Goal: Task Accomplishment & Management: Manage account settings

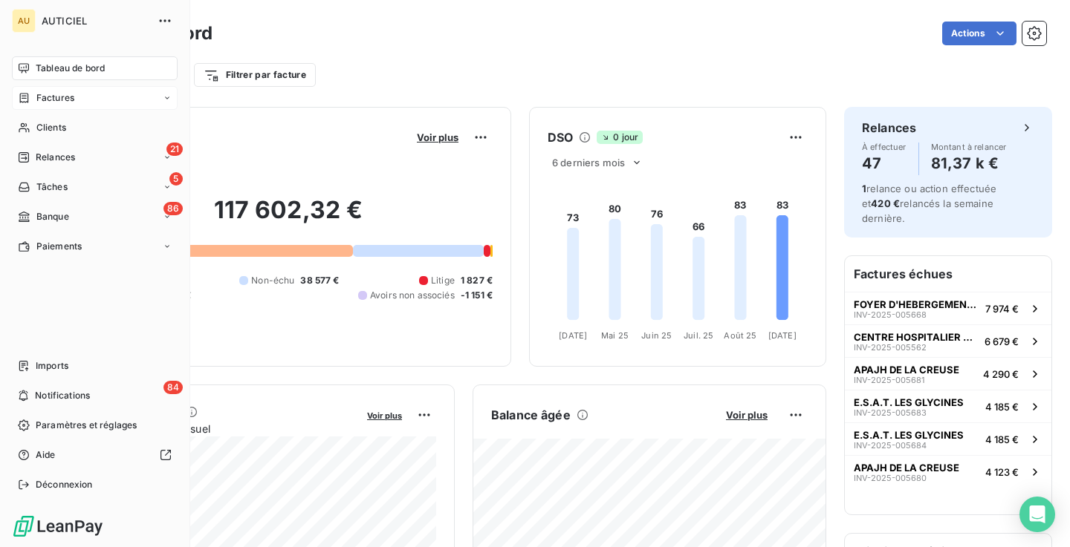
click at [81, 97] on div "Factures" at bounding box center [95, 98] width 166 height 24
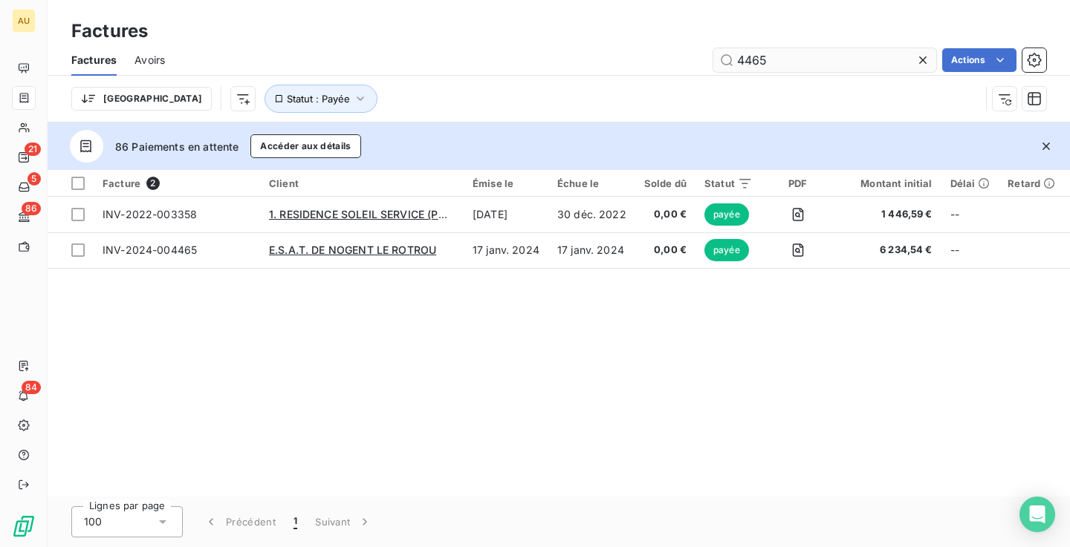
click at [769, 63] on input "4465" at bounding box center [824, 60] width 223 height 24
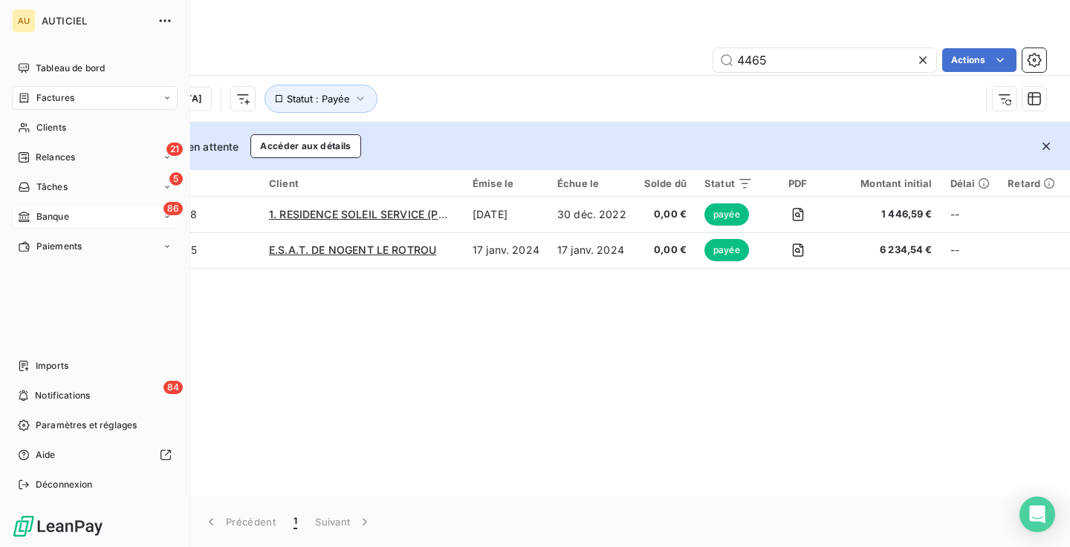
click at [68, 219] on span "Banque" at bounding box center [52, 216] width 33 height 13
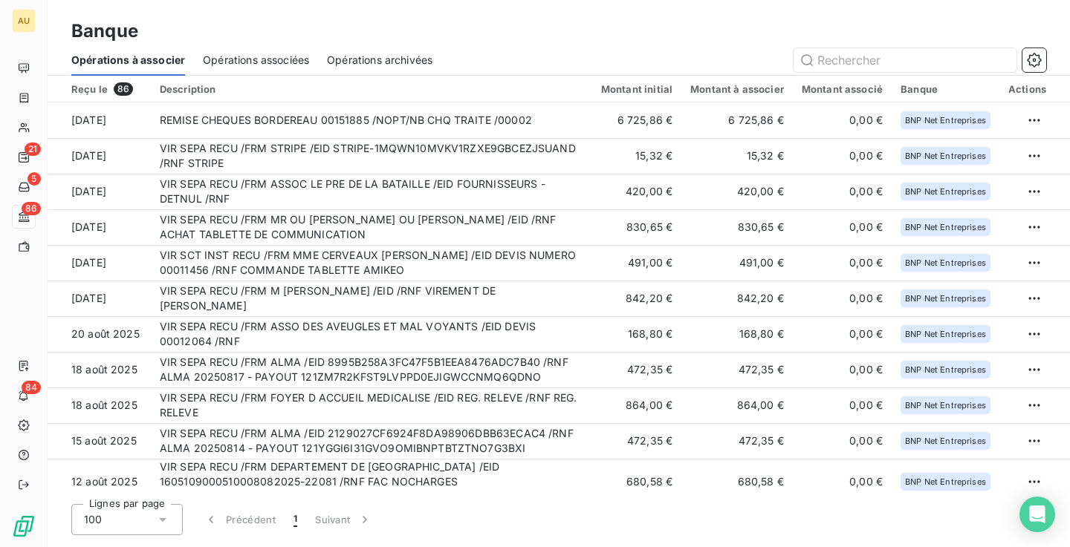
click at [409, 56] on span "Opérations archivées" at bounding box center [379, 60] width 105 height 15
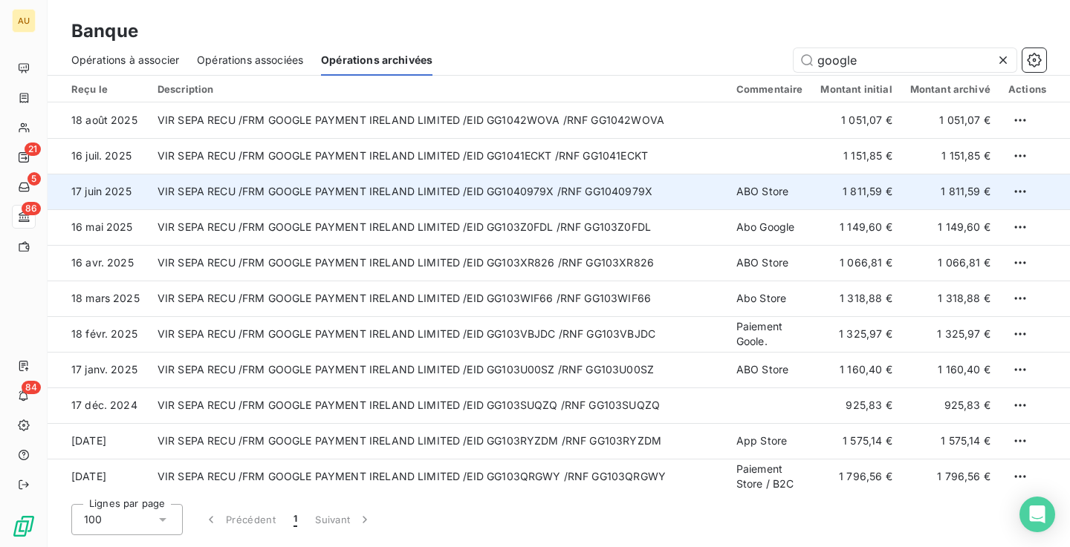
type input "google"
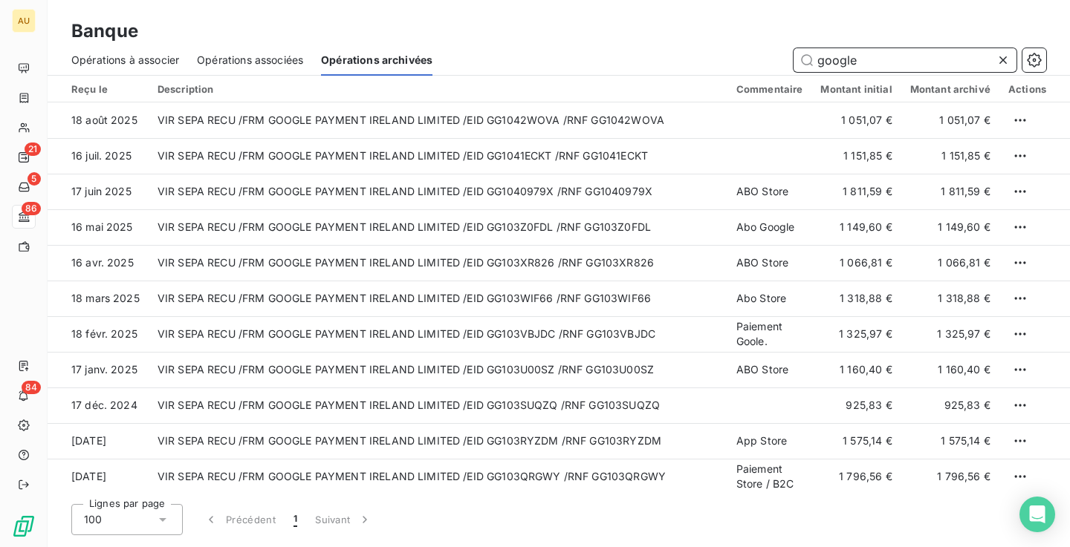
click at [871, 63] on input "google" at bounding box center [904, 60] width 223 height 24
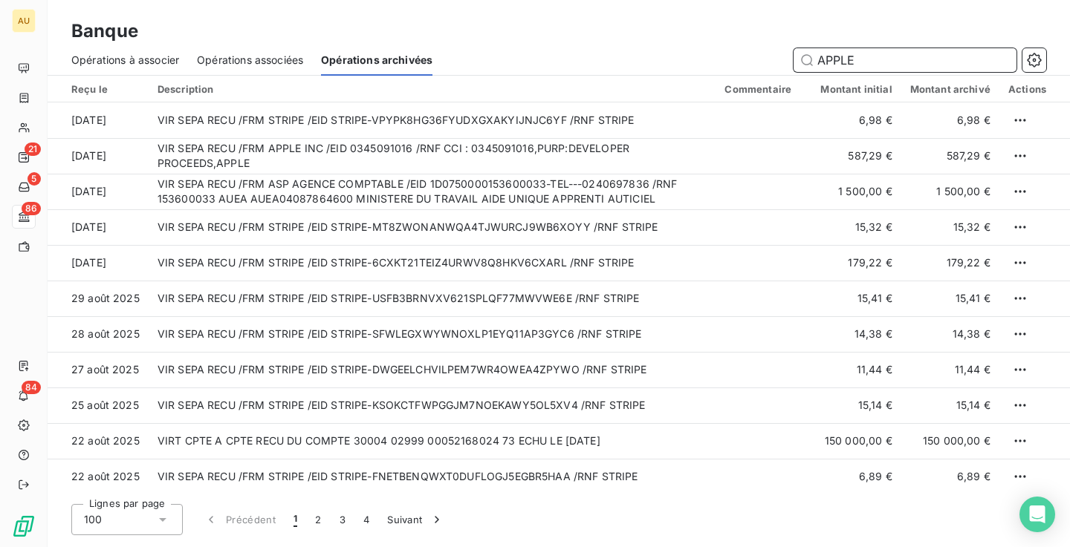
type input "APPLE"
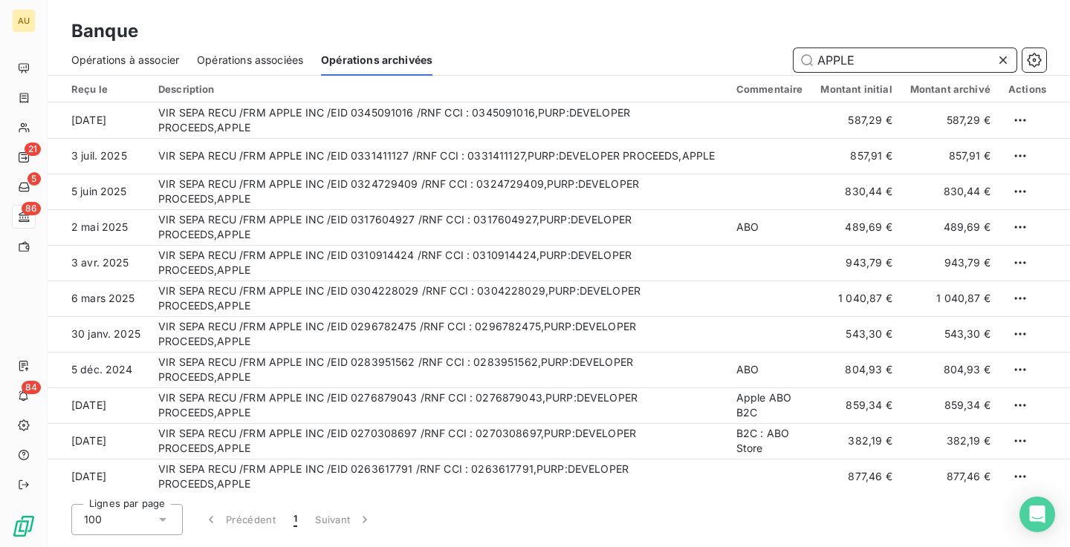
click at [268, 65] on span "Opérations associées" at bounding box center [250, 60] width 106 height 15
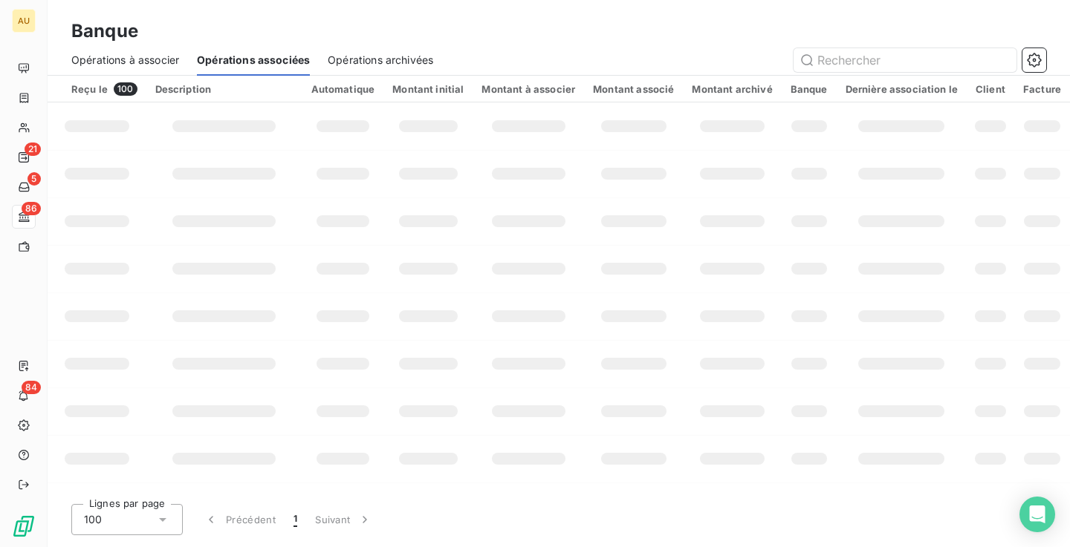
click at [128, 62] on span "Opérations à associer" at bounding box center [125, 60] width 108 height 15
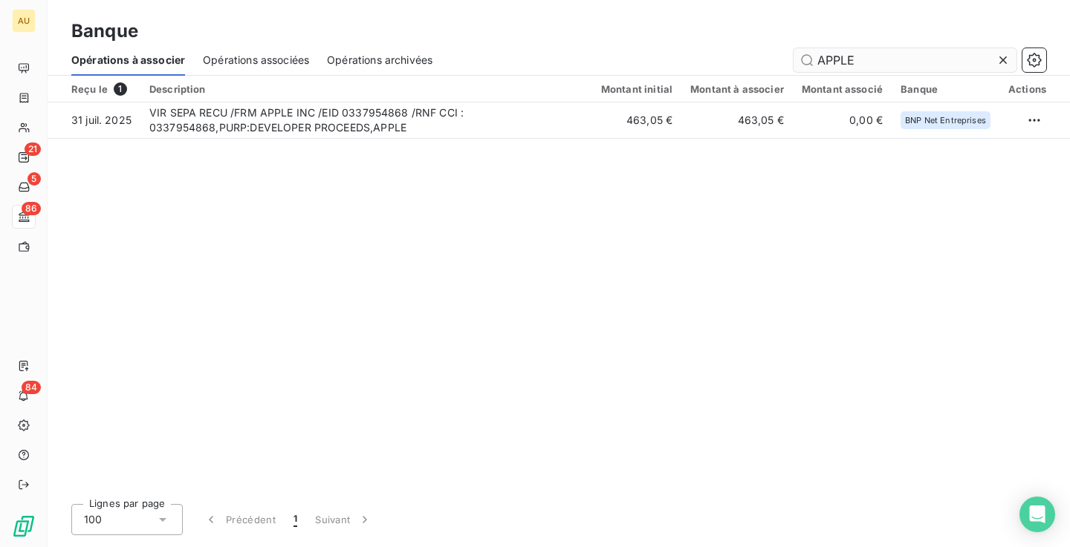
type input "APPLE"
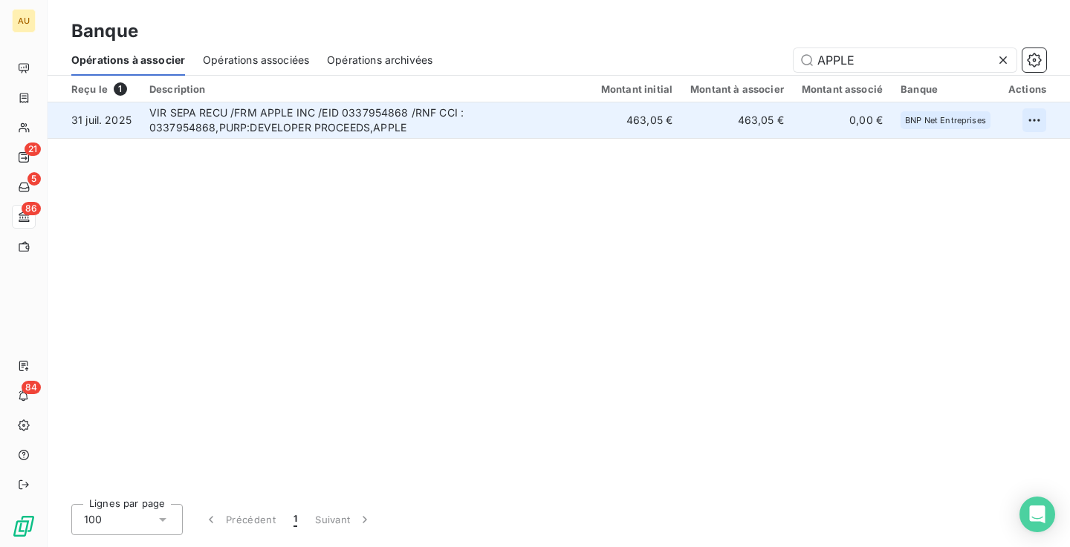
click at [1041, 115] on html "AU 21 5 86 84 Banque Opérations à associer Opérations associées Opérations arch…" at bounding box center [535, 273] width 1070 height 547
click at [978, 151] on div "Archiver l’opération" at bounding box center [982, 153] width 114 height 24
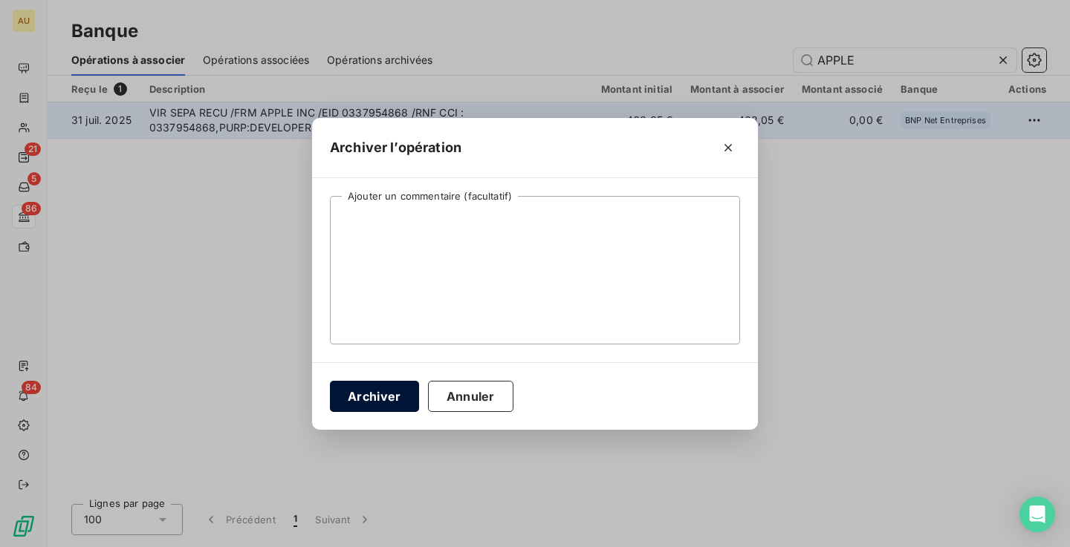
click at [372, 400] on button "Archiver" at bounding box center [374, 396] width 89 height 31
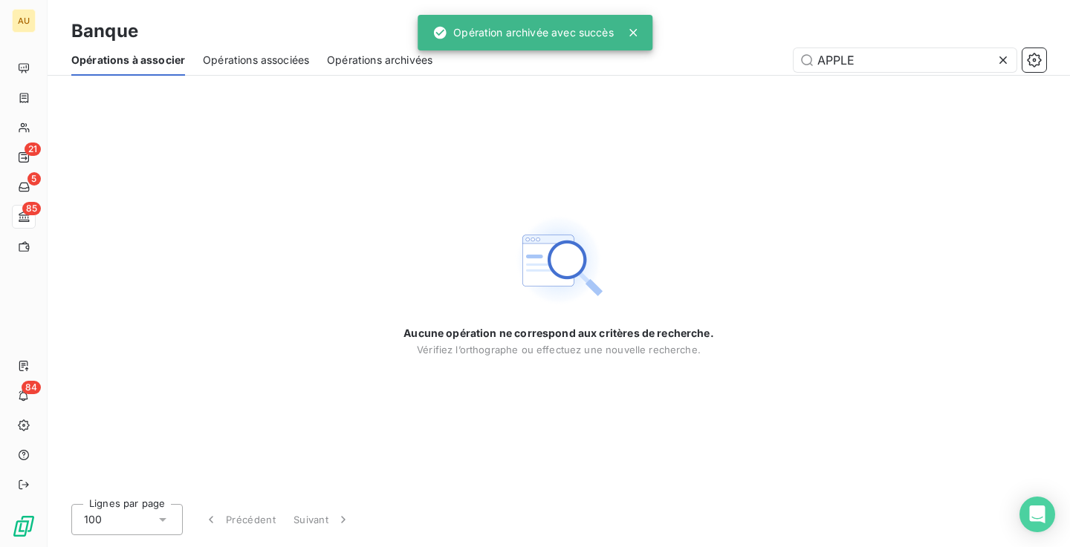
click at [257, 57] on span "Opérations associées" at bounding box center [256, 60] width 106 height 15
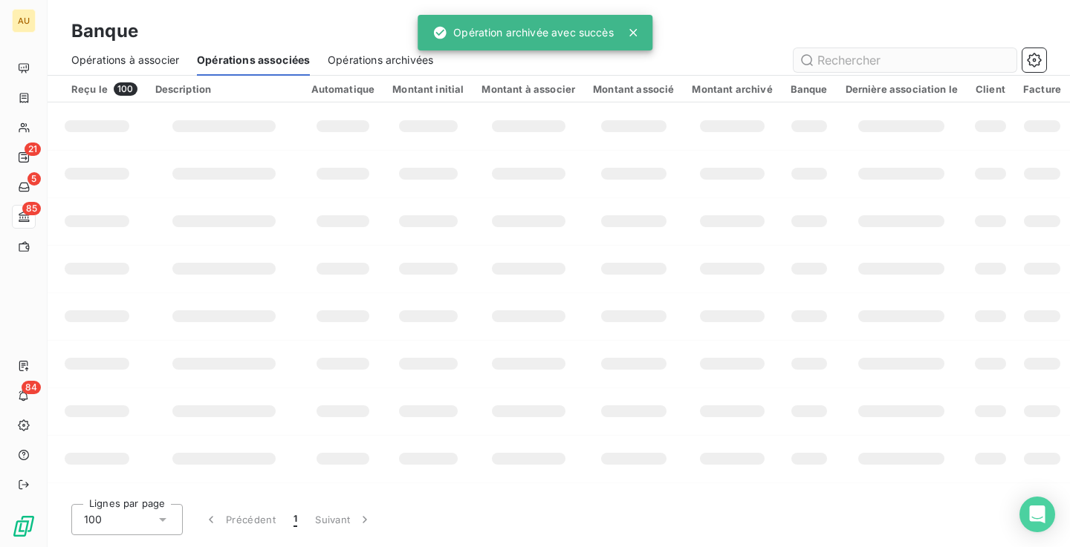
click at [890, 59] on input "text" at bounding box center [904, 60] width 223 height 24
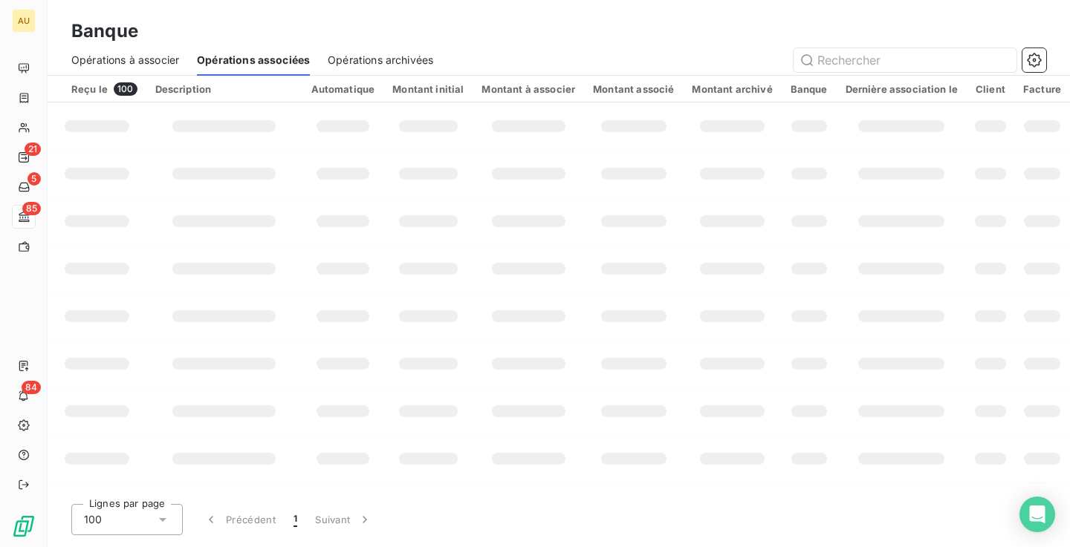
click at [412, 65] on span "Opérations archivées" at bounding box center [380, 60] width 105 height 15
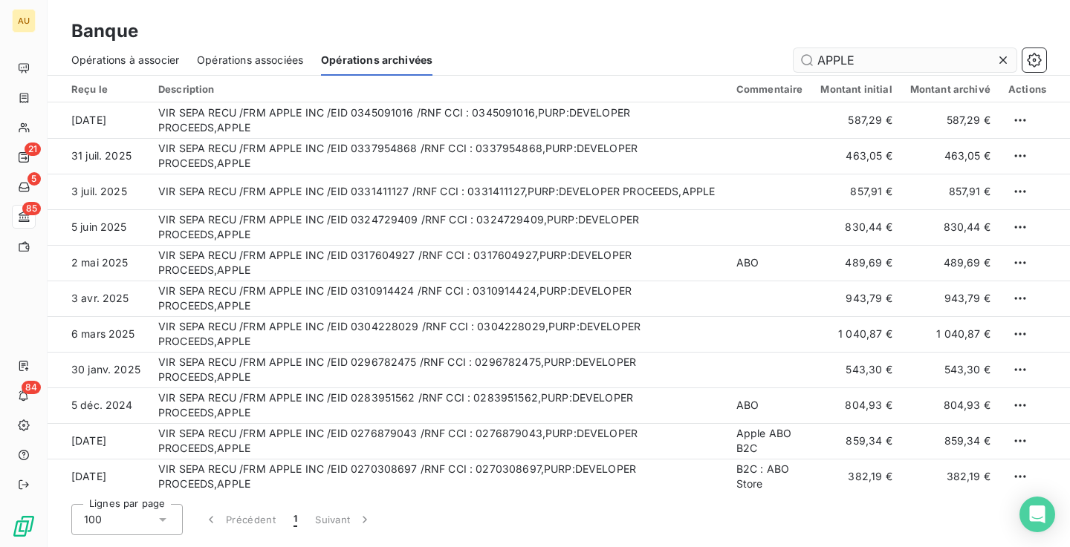
click at [862, 60] on input "APPLE" at bounding box center [904, 60] width 223 height 24
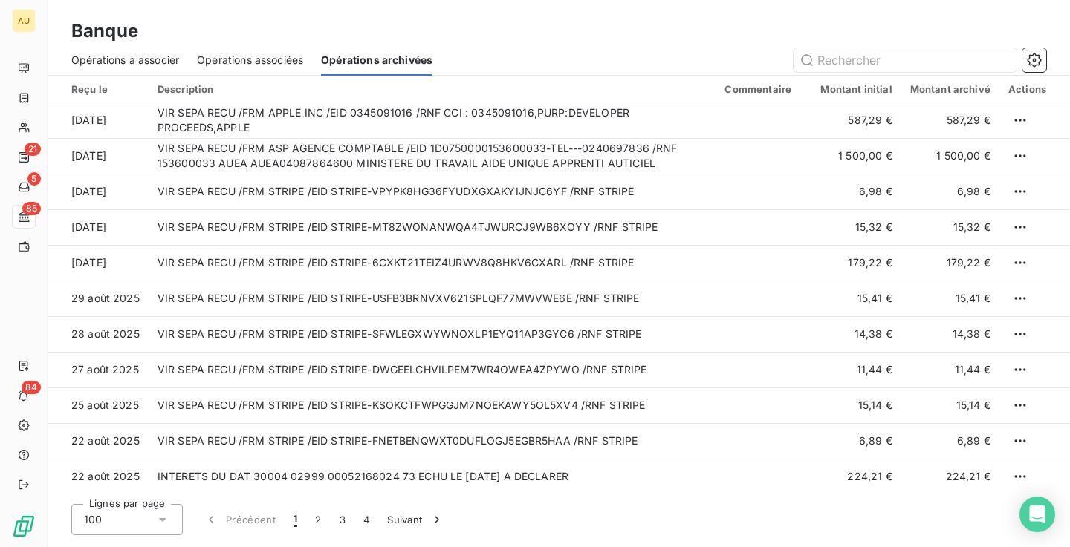
click at [622, 39] on div "Banque" at bounding box center [559, 31] width 1022 height 27
click at [838, 63] on input "text" at bounding box center [904, 60] width 223 height 24
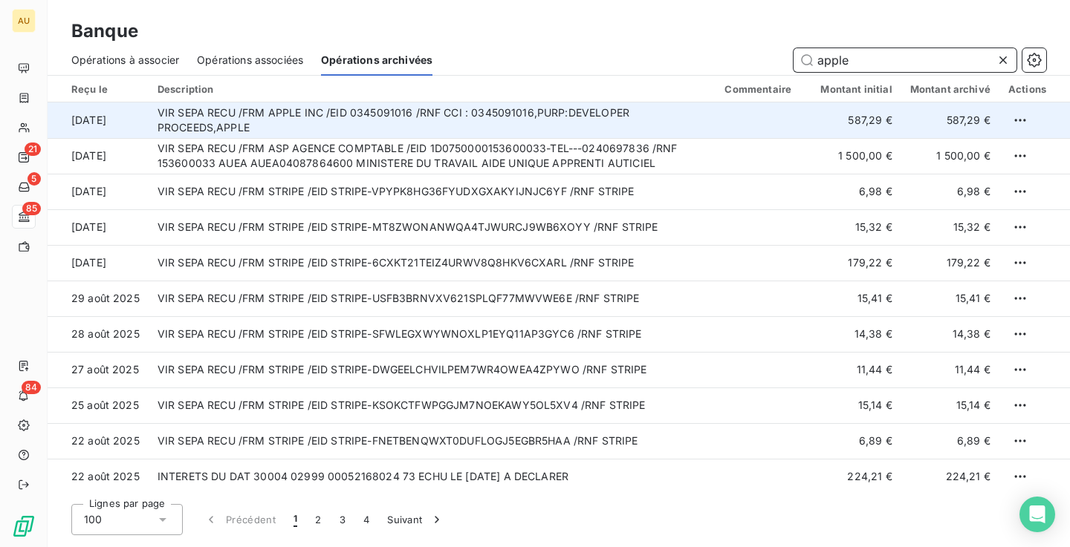
type input "apple"
